Goal: Find specific page/section: Find specific page/section

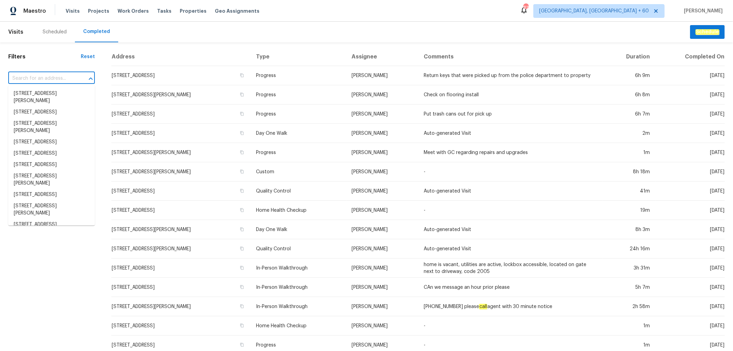
click at [42, 80] on input "text" at bounding box center [41, 78] width 67 height 11
paste input "[STREET_ADDRESS]"
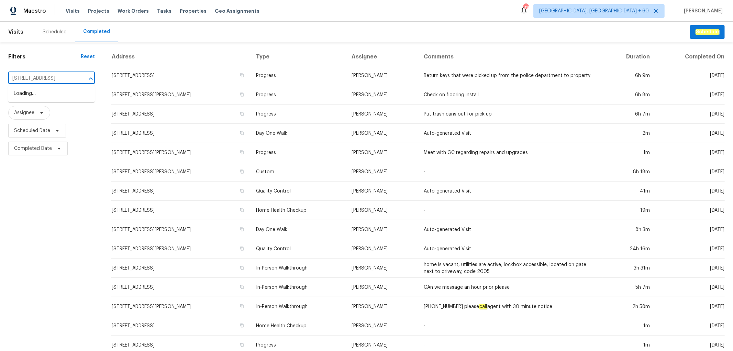
scroll to position [0, 21]
type input "[STREET_ADDRESS]"
click at [65, 99] on li "[STREET_ADDRESS]" at bounding box center [51, 93] width 87 height 11
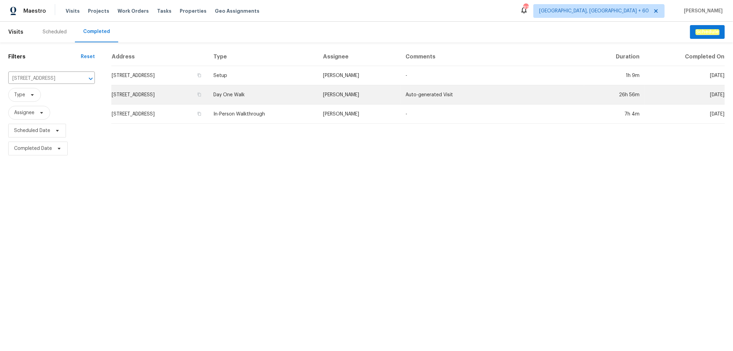
click at [293, 91] on td "Day One Walk" at bounding box center [263, 94] width 110 height 19
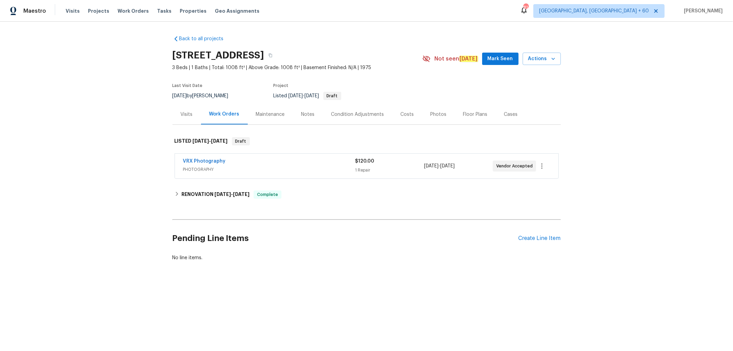
click at [436, 118] on div "Photos" at bounding box center [438, 114] width 16 height 7
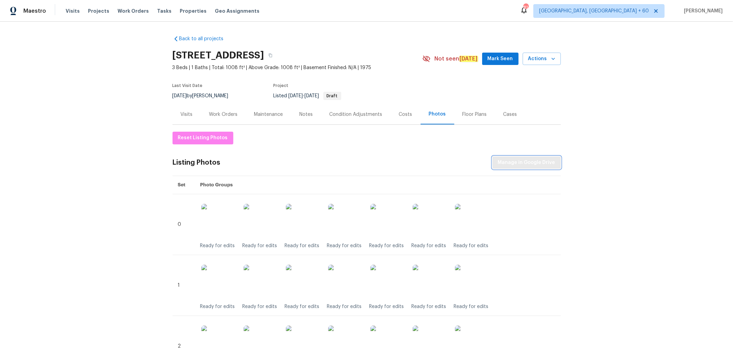
click at [515, 166] on span "Manage in Google Drive" at bounding box center [526, 162] width 57 height 9
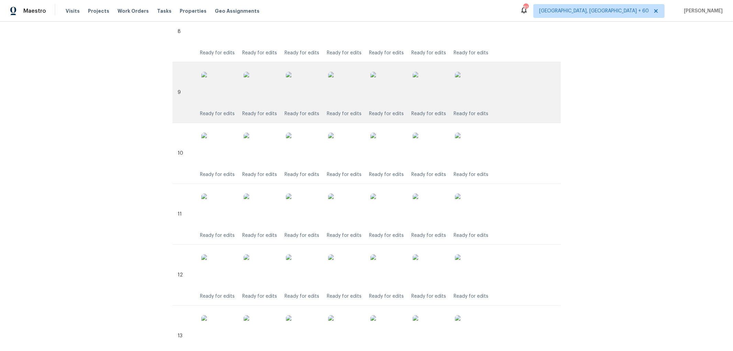
scroll to position [742, 0]
